Goal: Complete application form

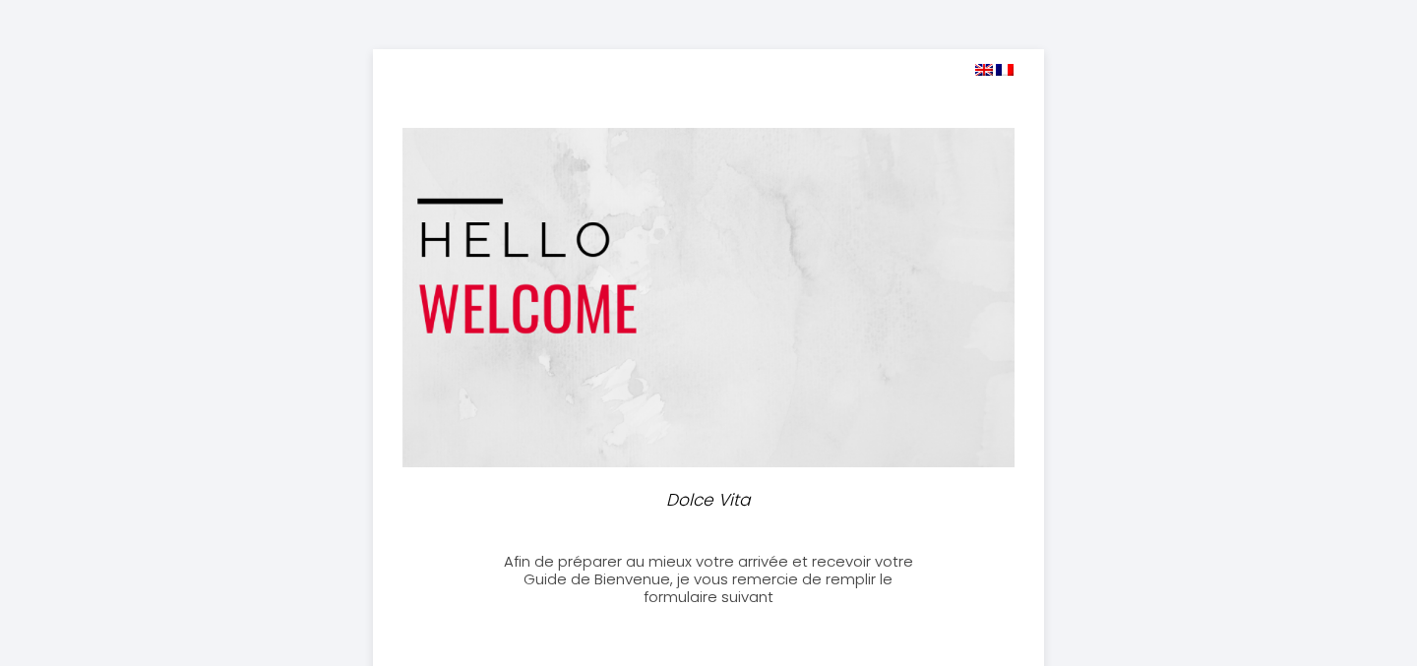
select select "18:00"
select select "11:00"
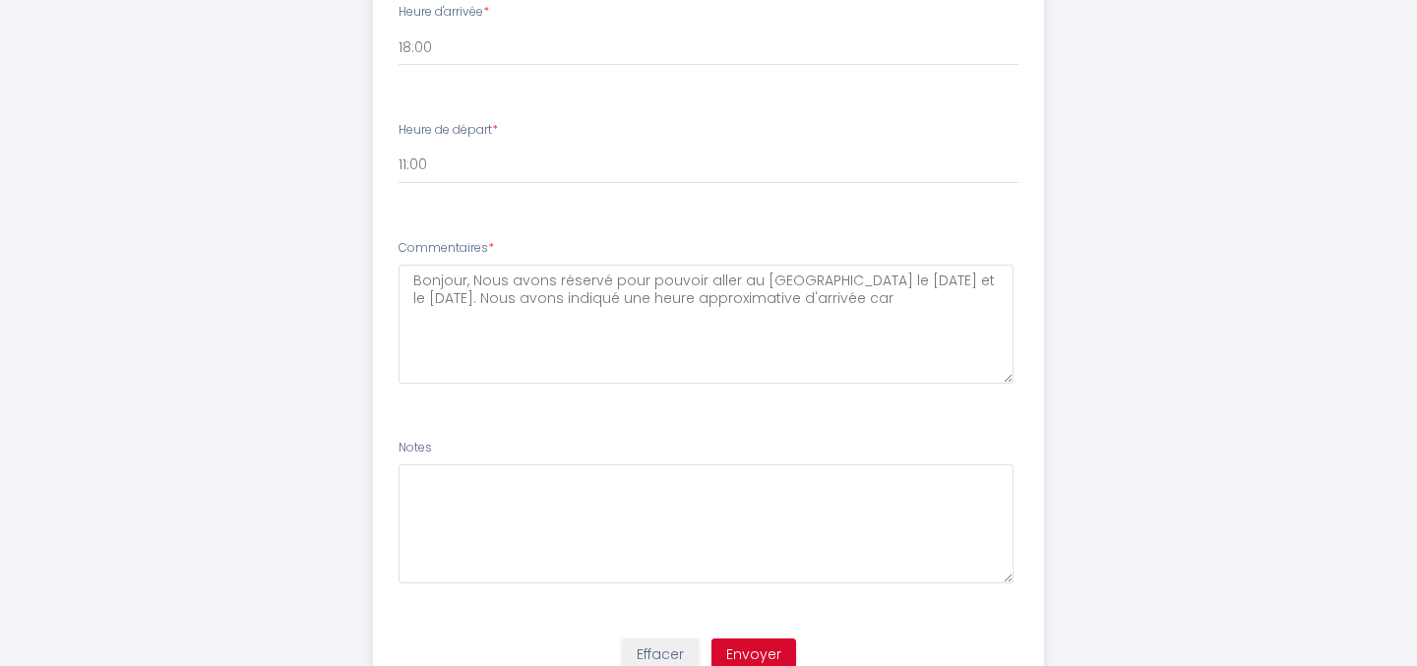
scroll to position [1129, 0]
click at [899, 297] on textarea "Bonjour, Nous avons réservé pour pouvoir aller au [GEOGRAPHIC_DATA] le [DATE] e…" at bounding box center [706, 319] width 616 height 119
click at [864, 296] on textarea "Bonjour, Nous avons réservé pour pouvoir aller au [GEOGRAPHIC_DATA] le [DATE] e…" at bounding box center [706, 319] width 616 height 119
drag, startPoint x: 837, startPoint y: 309, endPoint x: 821, endPoint y: 309, distance: 15.7
click at [821, 309] on textarea "Bonjour, Nous avons réservé pour pouvoir aller au [GEOGRAPHIC_DATA] le [DATE] e…" at bounding box center [706, 319] width 616 height 119
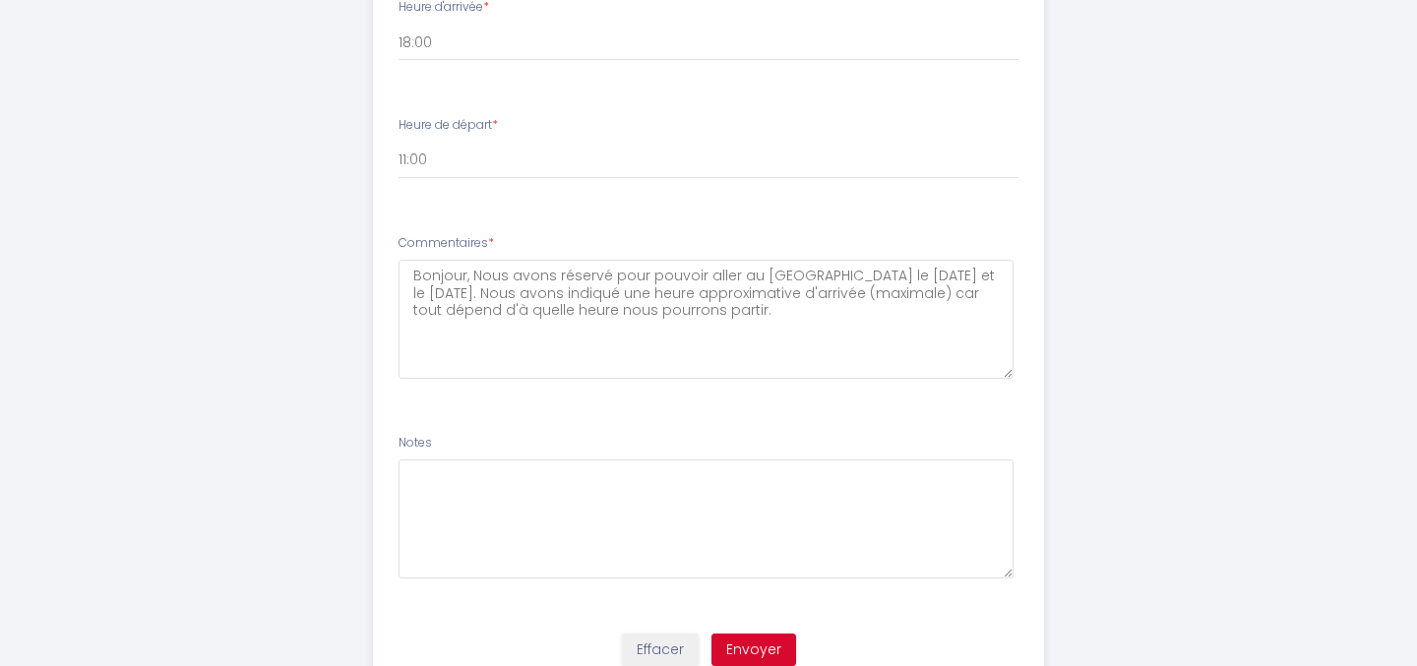
click at [821, 309] on textarea "Bonjour, Nous avons réservé pour pouvoir aller au [GEOGRAPHIC_DATA] le [DATE] e…" at bounding box center [706, 319] width 616 height 119
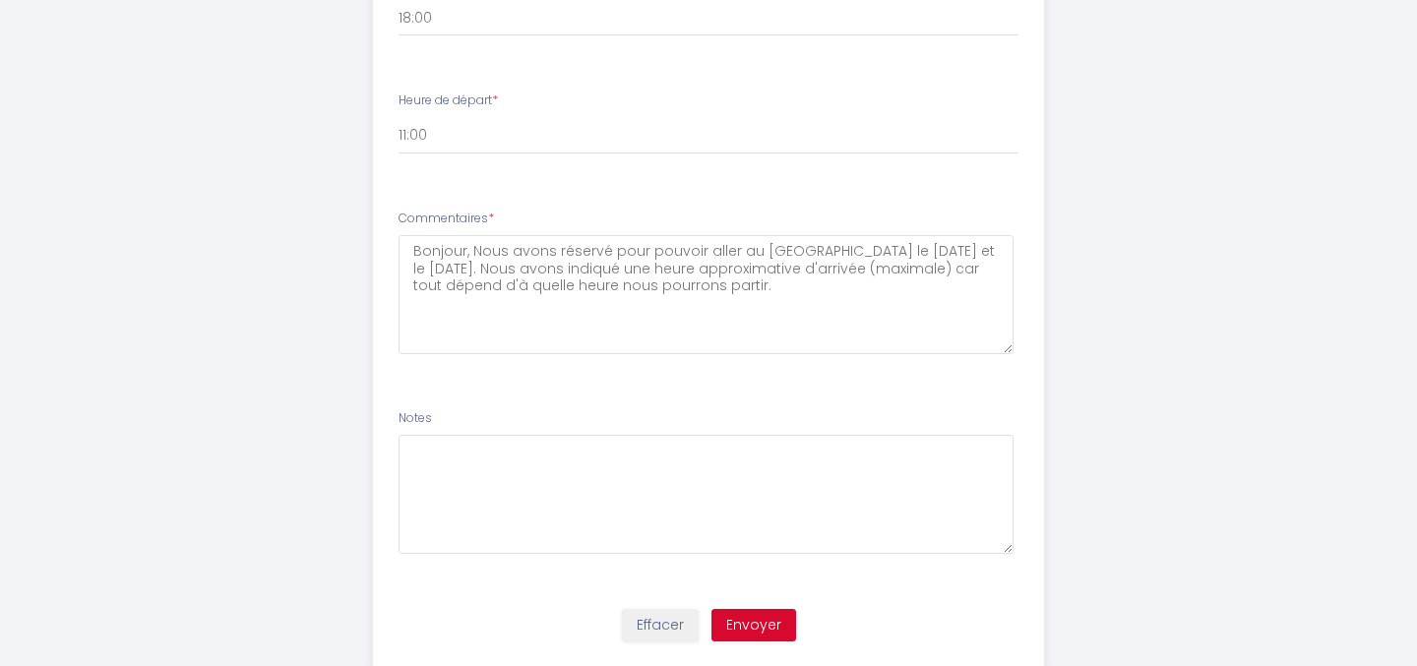
scroll to position [1209, 0]
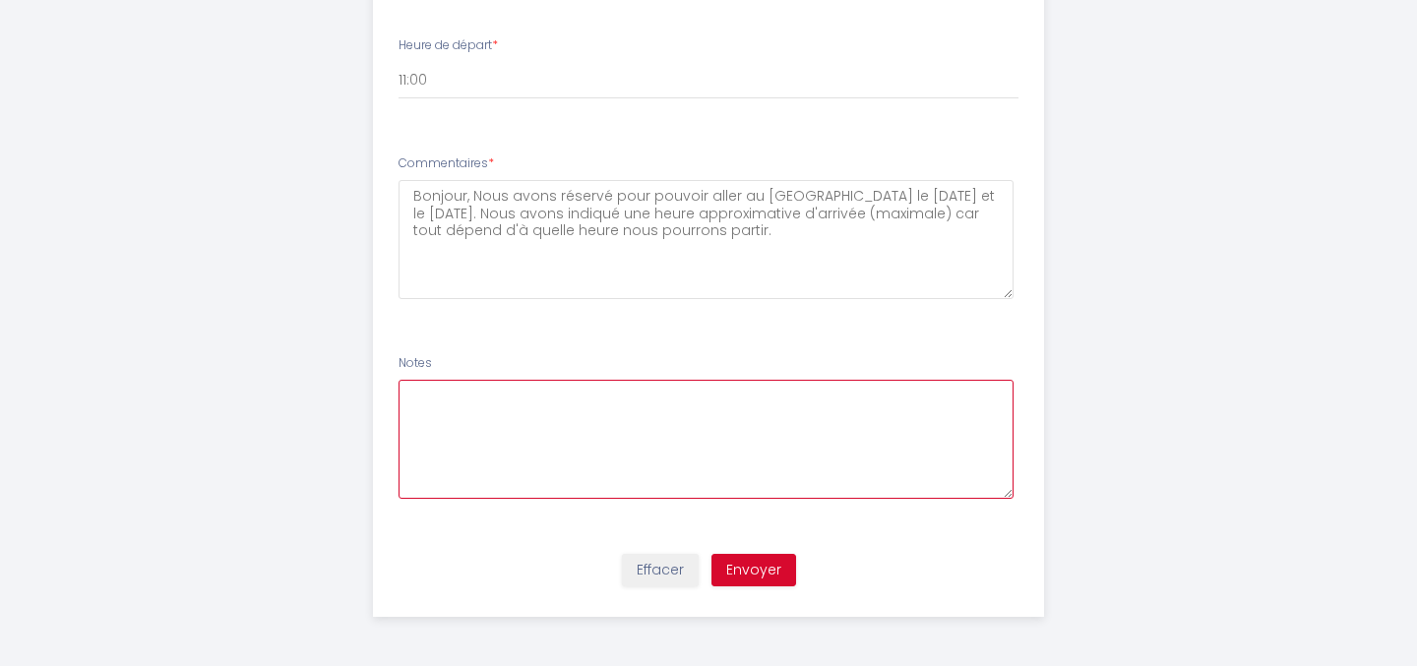
click at [741, 432] on textarea at bounding box center [706, 439] width 616 height 119
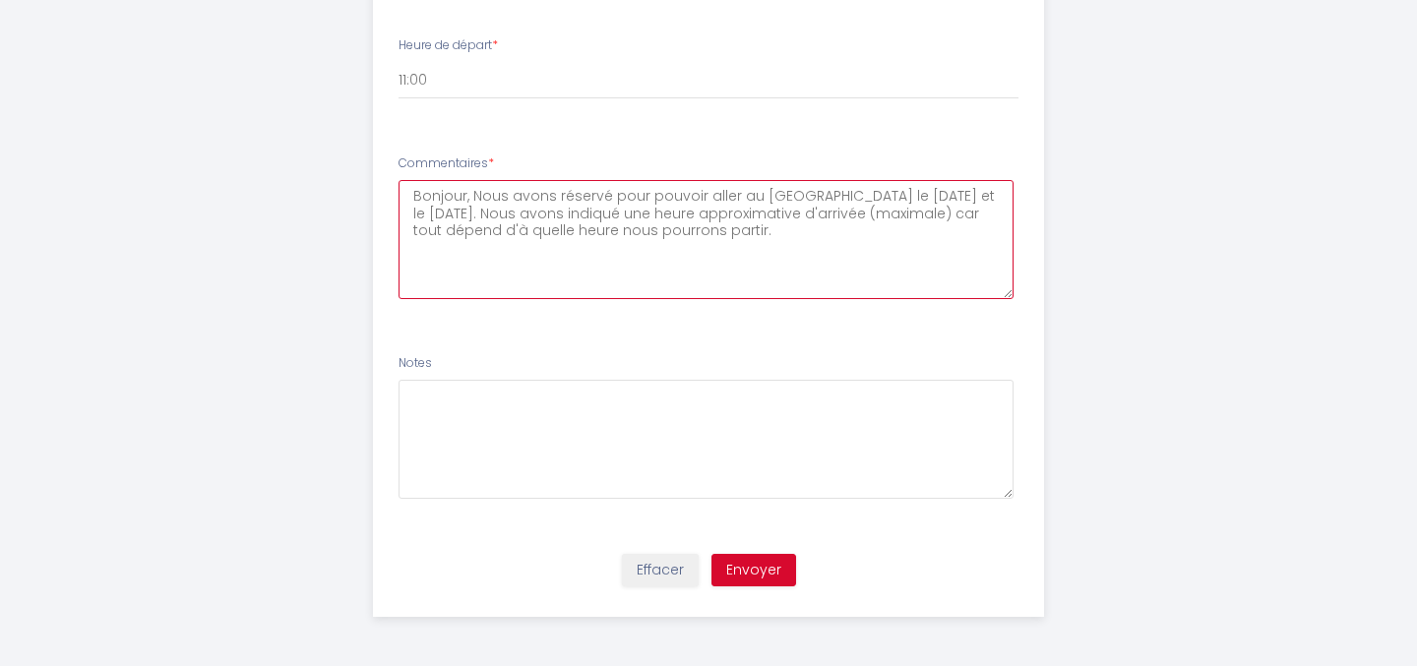
click at [657, 283] on textarea "Bonjour, Nous avons réservé pour pouvoir aller au [GEOGRAPHIC_DATA] le [DATE] e…" at bounding box center [706, 239] width 616 height 119
click at [753, 230] on textarea "Bonjour, Nous avons réservé pour pouvoir aller au [GEOGRAPHIC_DATA] le [DATE] e…" at bounding box center [706, 239] width 616 height 119
click at [783, 237] on textarea "Bonjour, Nous avons réservé pour pouvoir aller au [GEOGRAPHIC_DATA] le [DATE] e…" at bounding box center [706, 239] width 616 height 119
drag, startPoint x: 575, startPoint y: 204, endPoint x: 651, endPoint y: 271, distance: 101.1
click at [651, 271] on textarea "Bonjour, Nous avons réservé pour pouvoir aller au [GEOGRAPHIC_DATA] le [DATE] e…" at bounding box center [706, 239] width 616 height 119
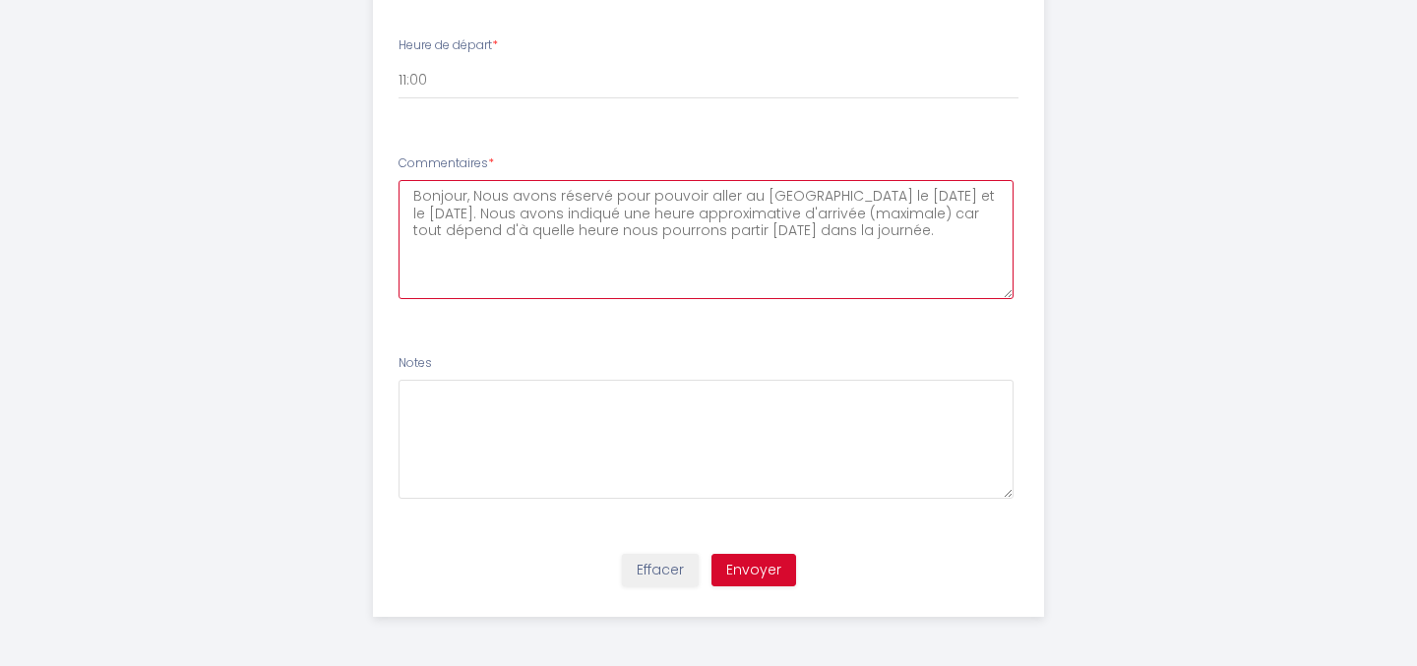
click at [651, 271] on textarea "Bonjour, Nous avons réservé pour pouvoir aller au [GEOGRAPHIC_DATA] le [DATE] e…" at bounding box center [706, 239] width 616 height 119
drag, startPoint x: 509, startPoint y: 250, endPoint x: 410, endPoint y: 252, distance: 98.4
click at [410, 252] on textarea "Bonjour, Nous avons réservé pour pouvoir aller au [GEOGRAPHIC_DATA] le [DATE] e…" at bounding box center [706, 239] width 616 height 119
drag, startPoint x: 795, startPoint y: 253, endPoint x: 552, endPoint y: 255, distance: 243.0
click at [552, 255] on textarea "Bonjour, Nous avons réservé pour pouvoir aller au [GEOGRAPHIC_DATA] le [DATE] e…" at bounding box center [706, 239] width 616 height 119
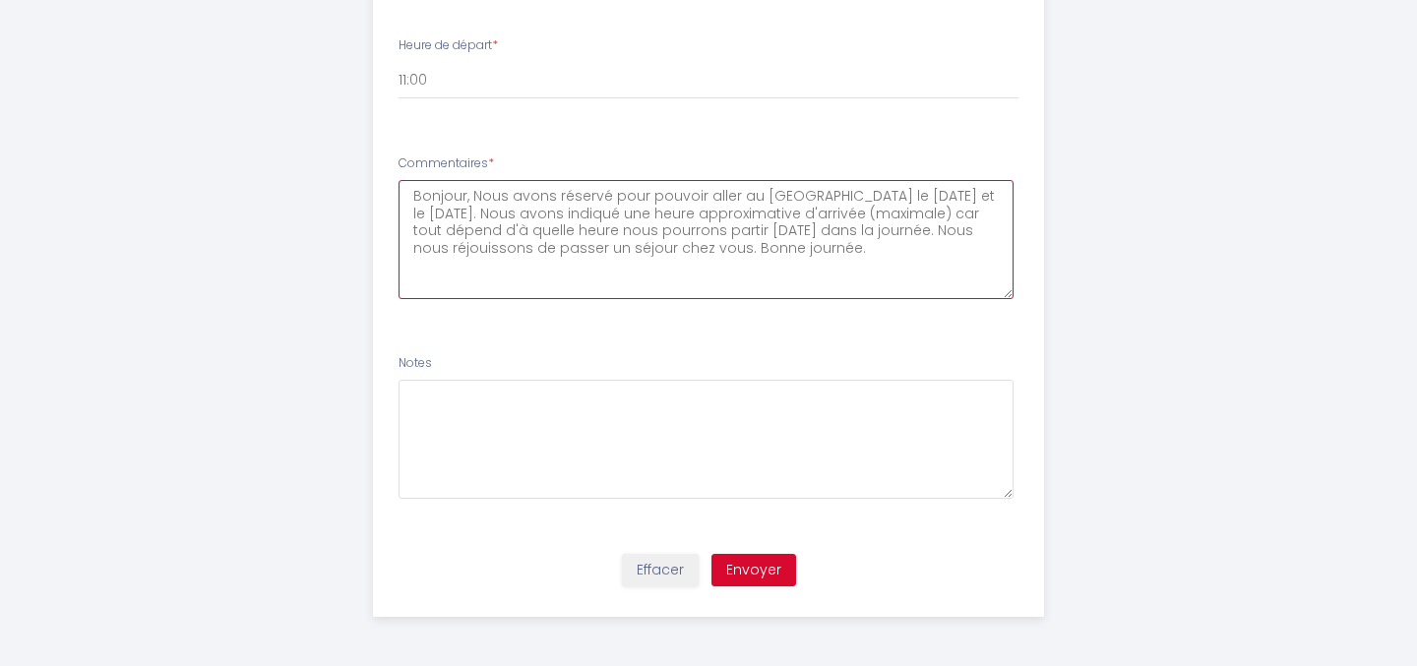
type textarea "Bonjour, Nous avons réservé pour pouvoir aller au [GEOGRAPHIC_DATA] le [DATE] e…"
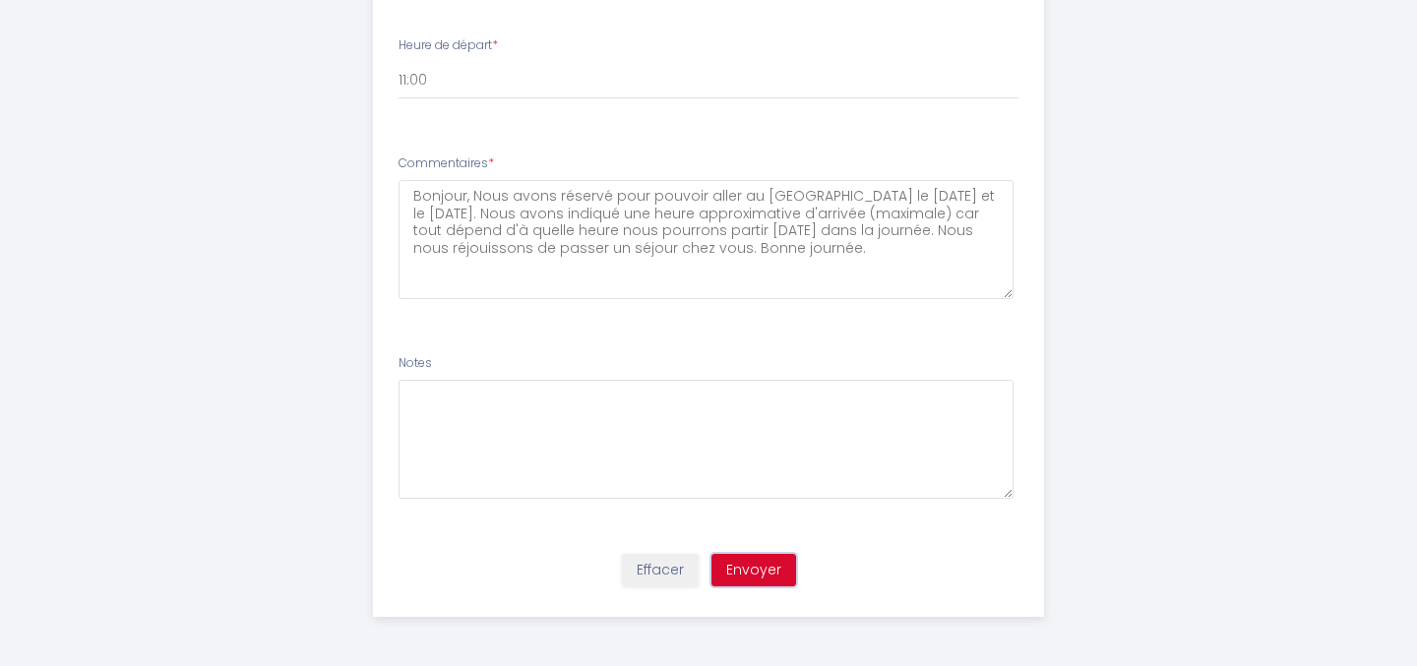
click at [743, 566] on button "Envoyer" at bounding box center [753, 570] width 85 height 33
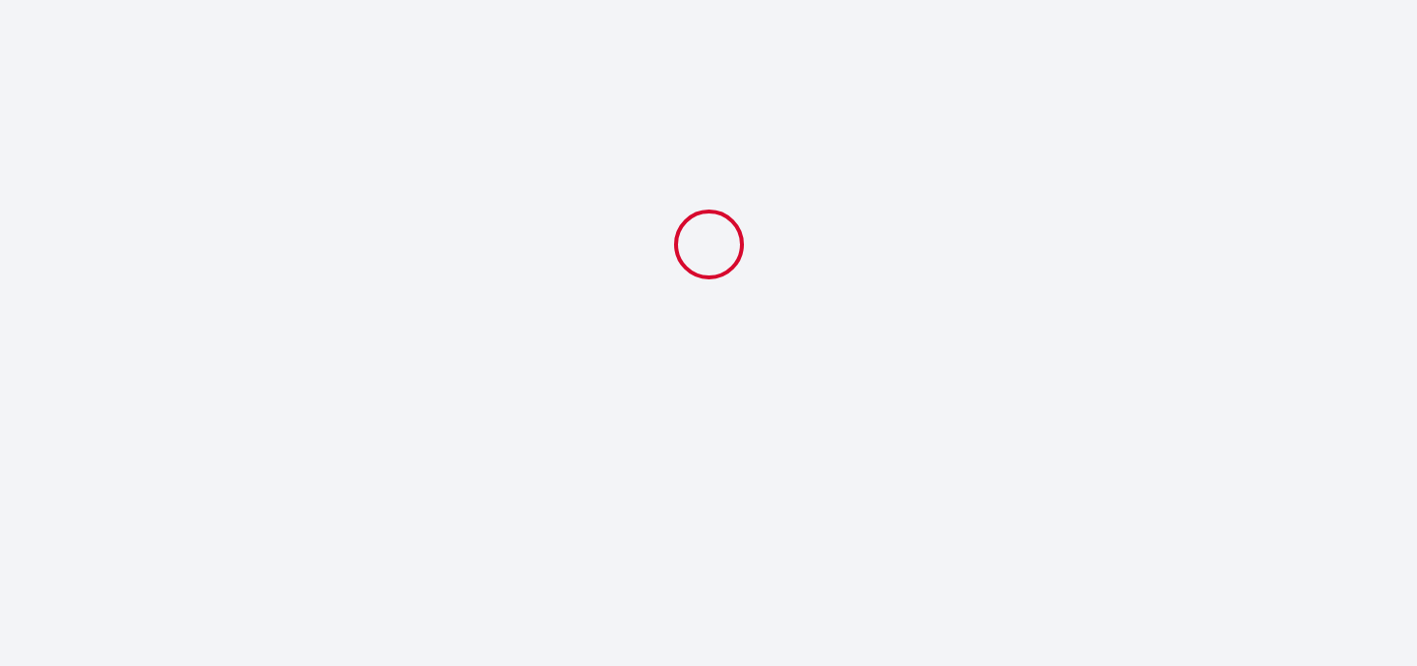
scroll to position [0, 0]
select select "18:00"
select select "11:00"
